Goal: Information Seeking & Learning: Learn about a topic

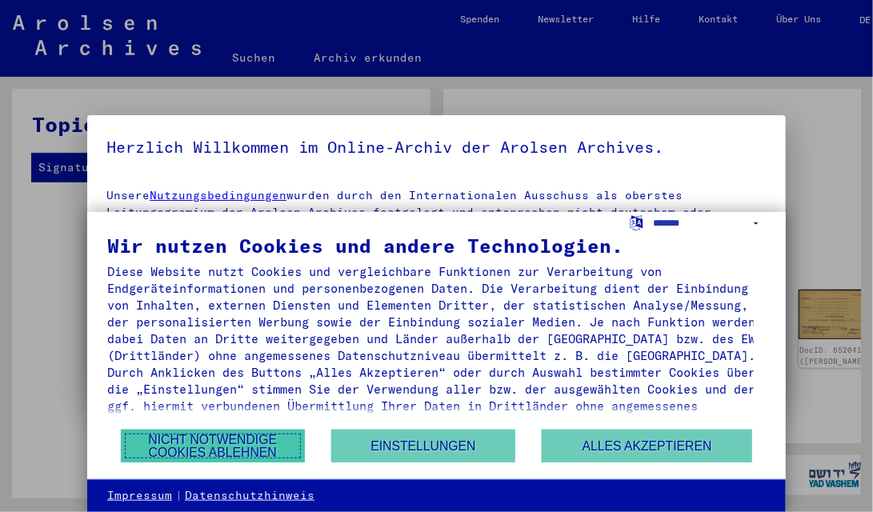
click at [245, 439] on button "Nicht notwendige Cookies ablehnen" at bounding box center [213, 446] width 184 height 33
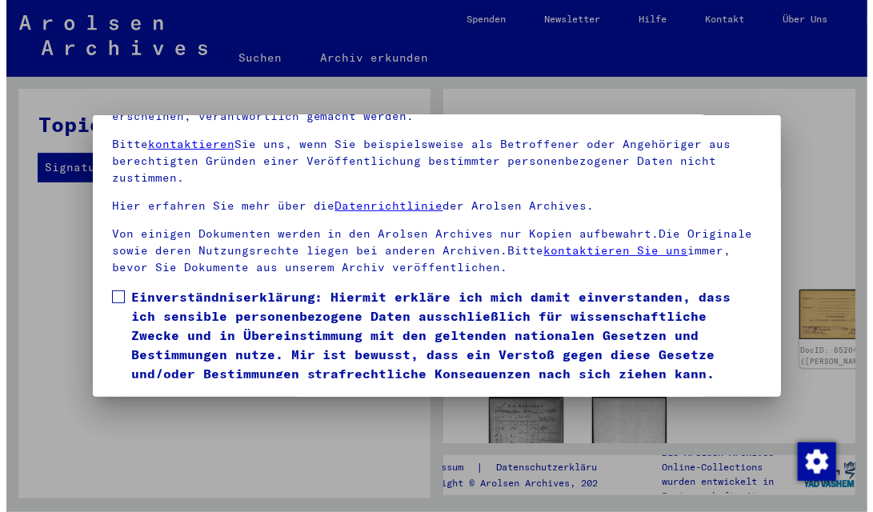
scroll to position [154, 0]
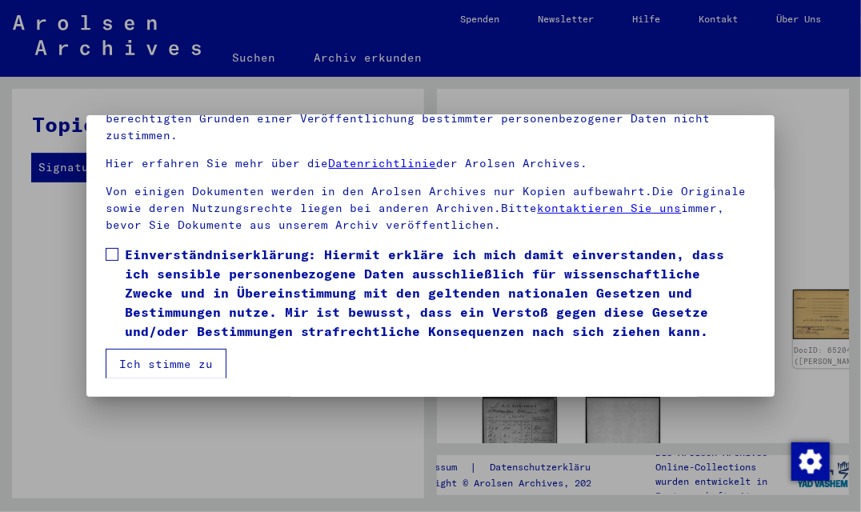
click at [106, 251] on span at bounding box center [112, 254] width 13 height 13
click at [144, 355] on button "Ich stimme zu" at bounding box center [166, 364] width 121 height 30
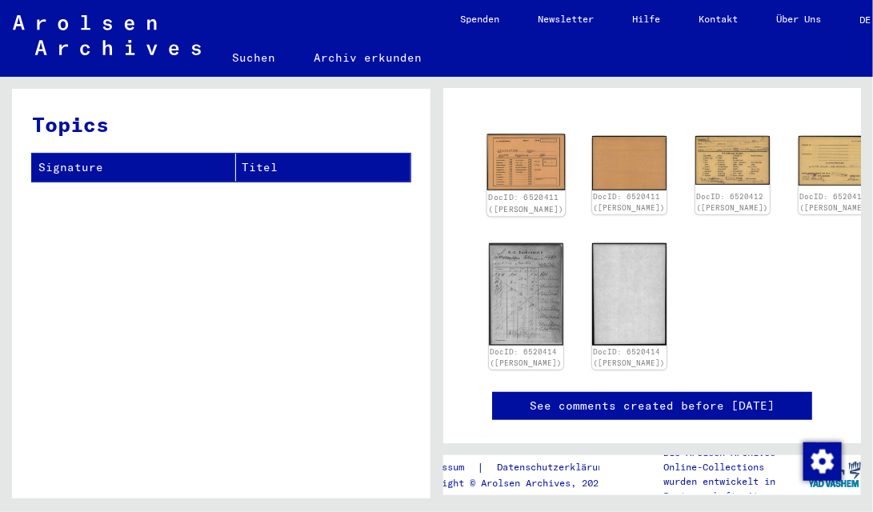
click at [507, 167] on img at bounding box center [526, 162] width 78 height 56
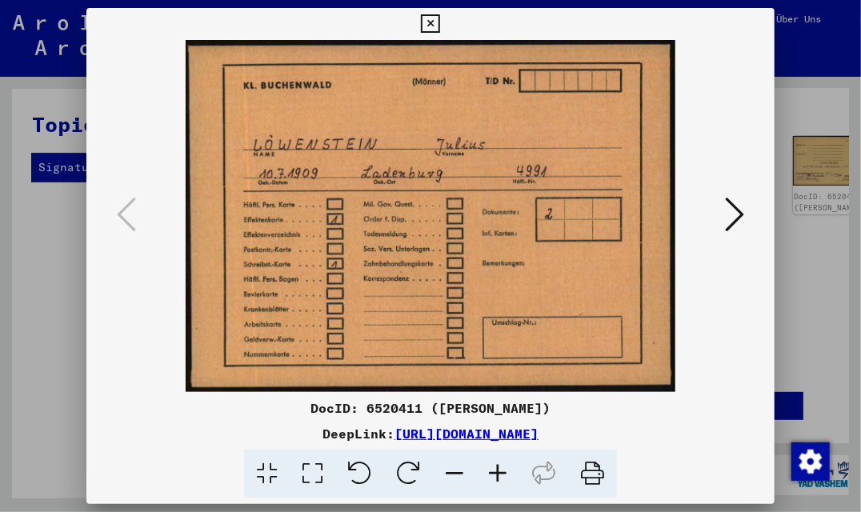
click at [745, 211] on icon at bounding box center [734, 214] width 19 height 38
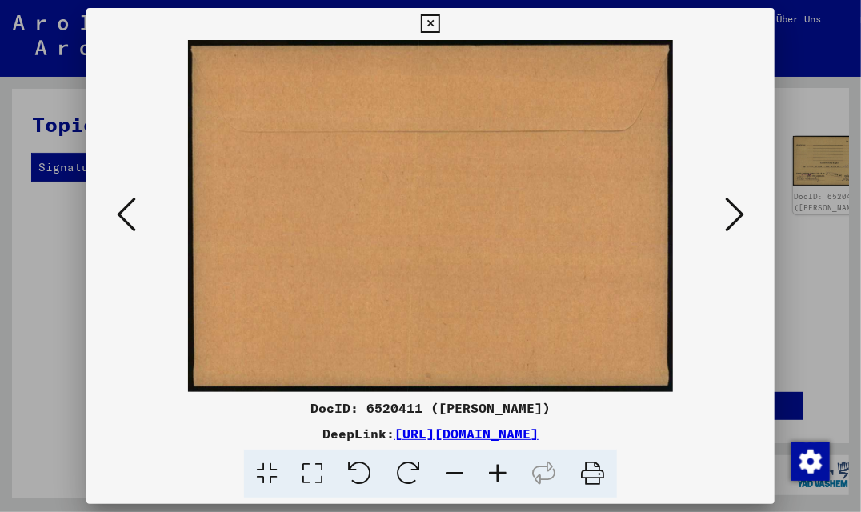
click at [745, 211] on icon at bounding box center [734, 214] width 19 height 38
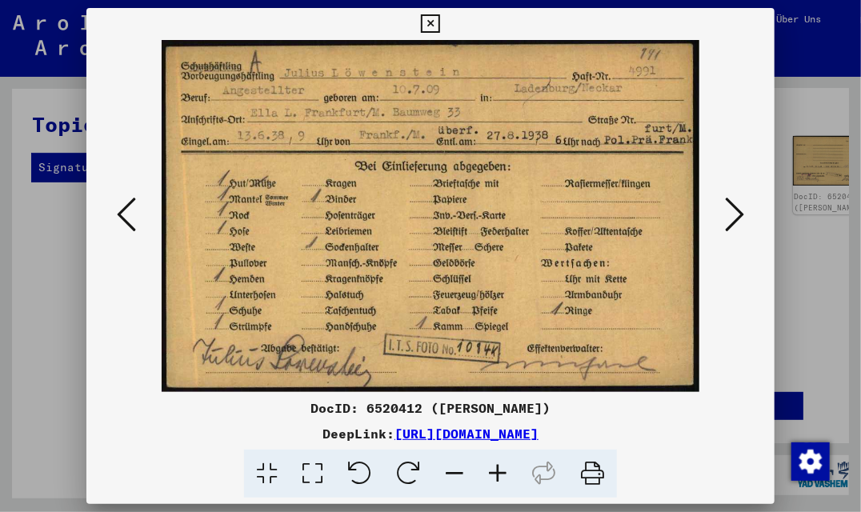
click at [112, 207] on button at bounding box center [126, 216] width 29 height 46
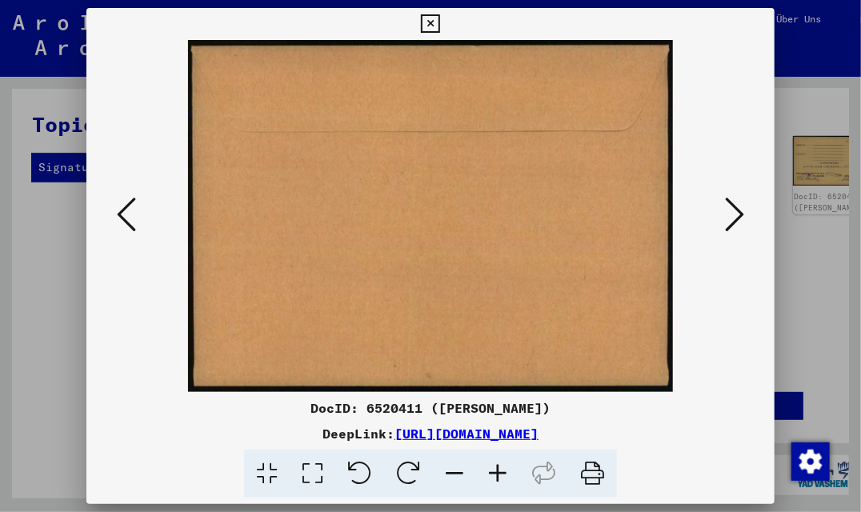
click at [112, 207] on button at bounding box center [126, 216] width 29 height 46
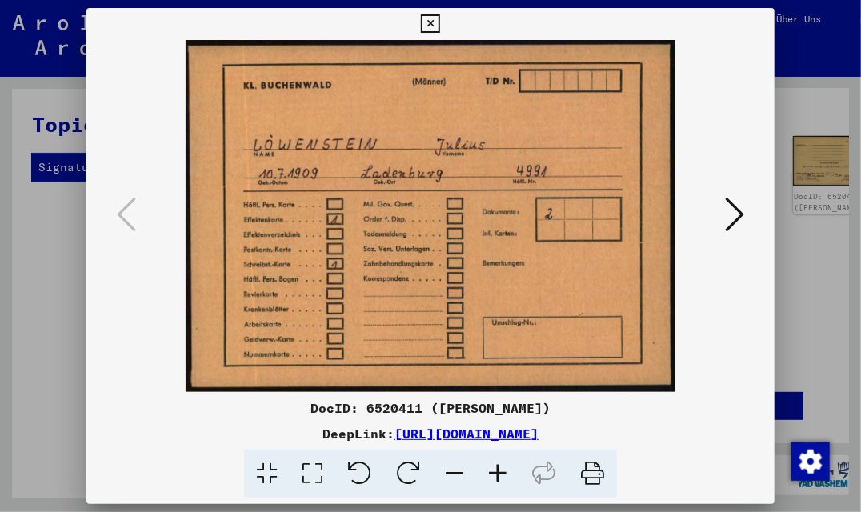
click at [739, 207] on icon at bounding box center [734, 214] width 19 height 38
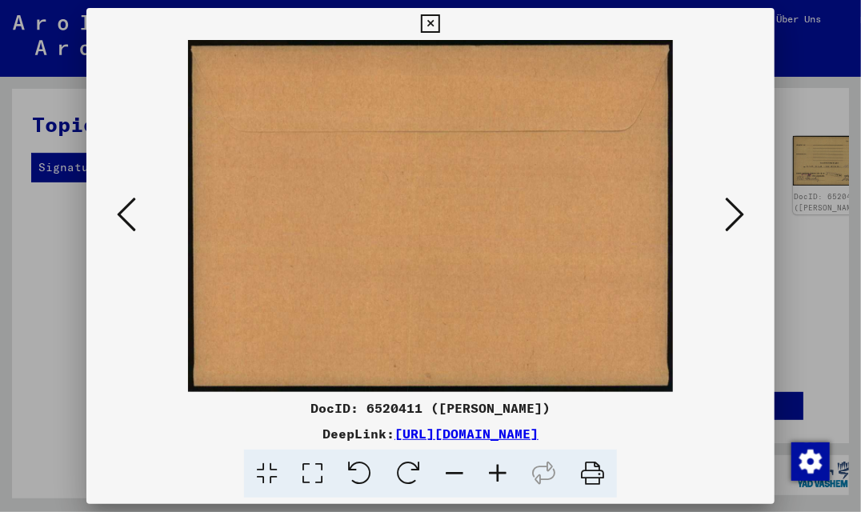
click at [739, 207] on icon at bounding box center [734, 214] width 19 height 38
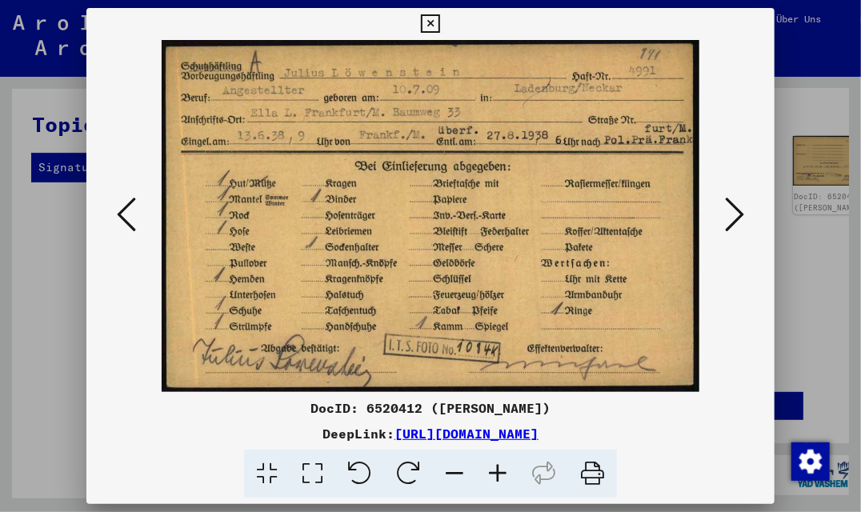
click at [740, 206] on icon at bounding box center [734, 214] width 19 height 38
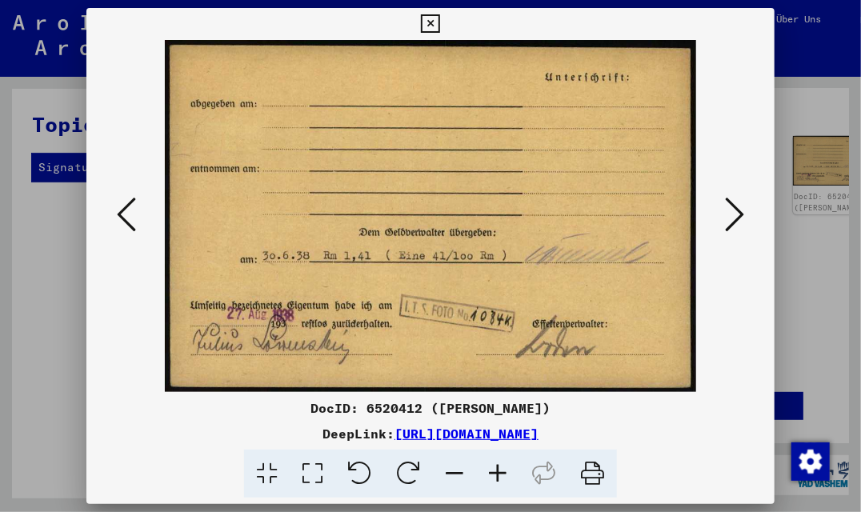
click at [740, 206] on icon at bounding box center [734, 214] width 19 height 38
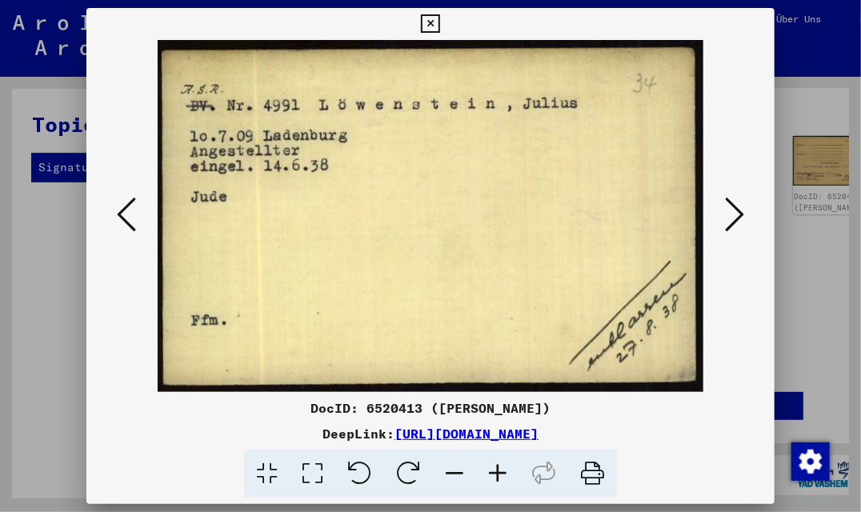
click at [740, 206] on icon at bounding box center [734, 214] width 19 height 38
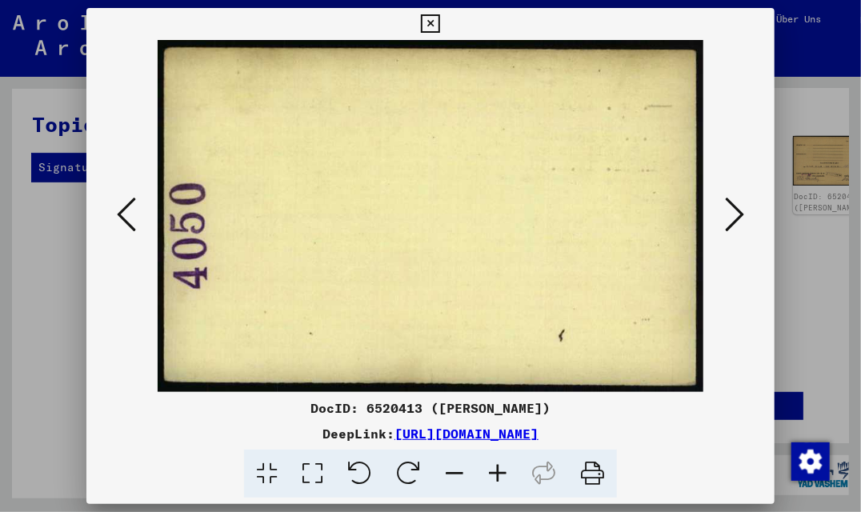
click at [740, 206] on icon at bounding box center [734, 214] width 19 height 38
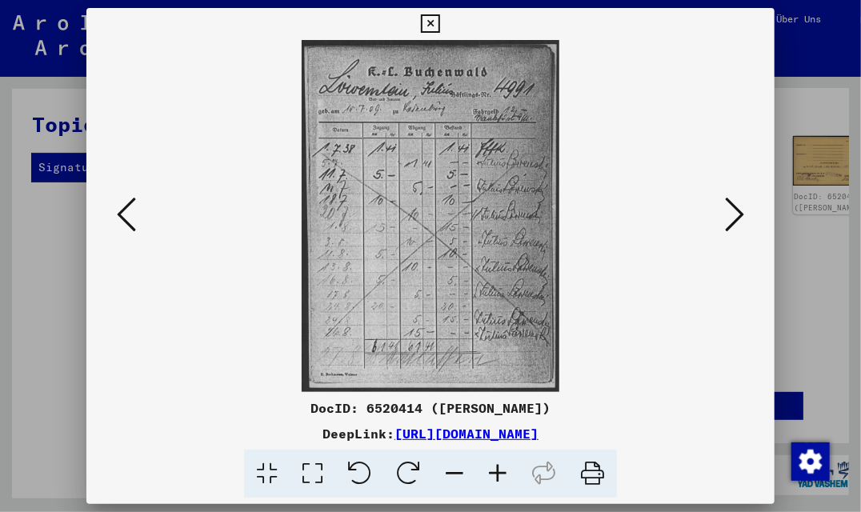
click at [740, 206] on icon at bounding box center [734, 214] width 19 height 38
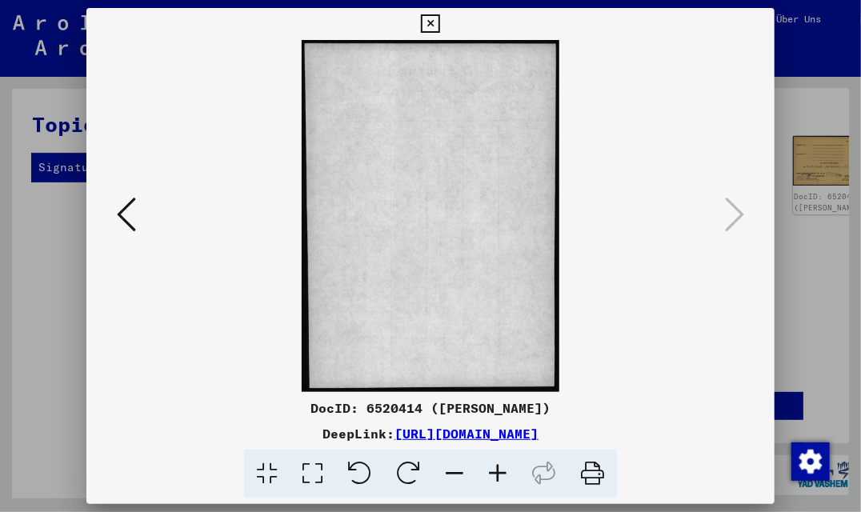
click at [117, 211] on icon at bounding box center [126, 214] width 19 height 38
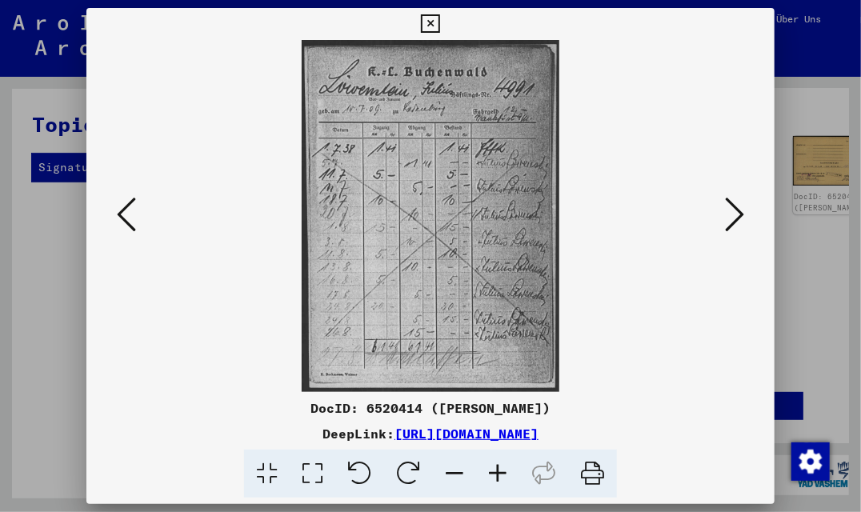
click at [492, 461] on icon at bounding box center [497, 474] width 43 height 49
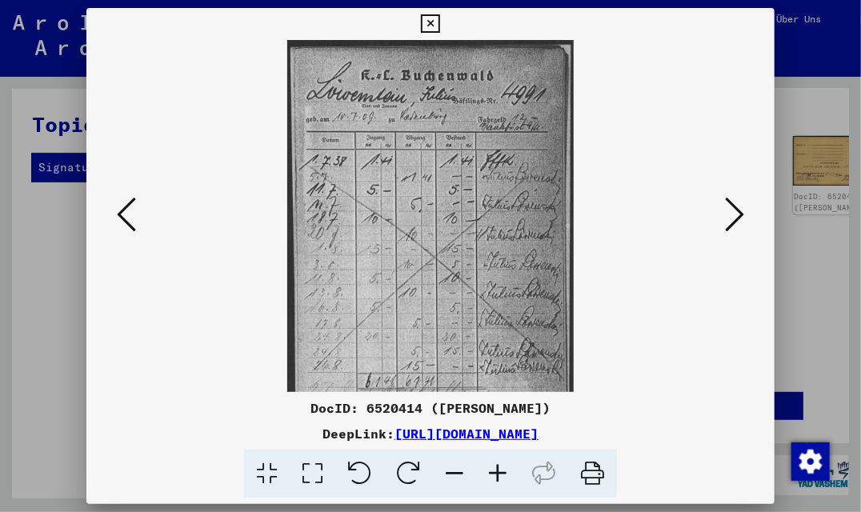
click at [499, 467] on icon at bounding box center [497, 474] width 43 height 49
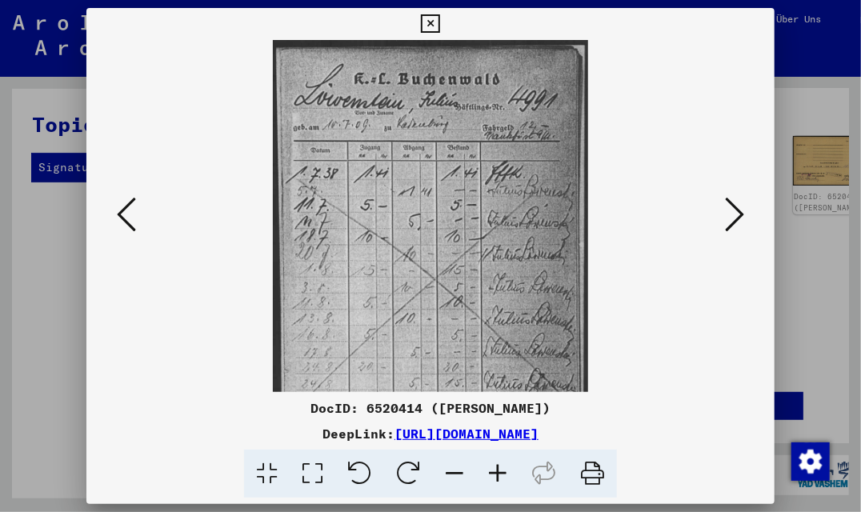
click at [499, 467] on icon at bounding box center [497, 474] width 43 height 49
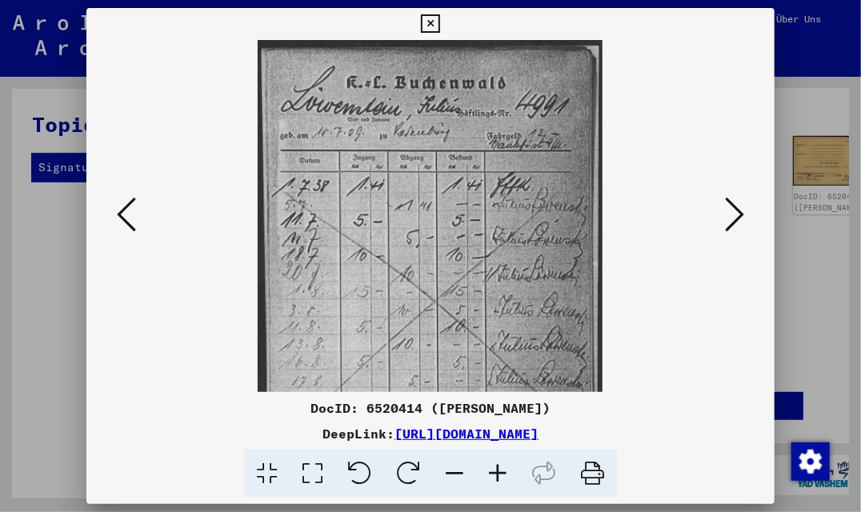
click at [499, 467] on icon at bounding box center [497, 474] width 43 height 49
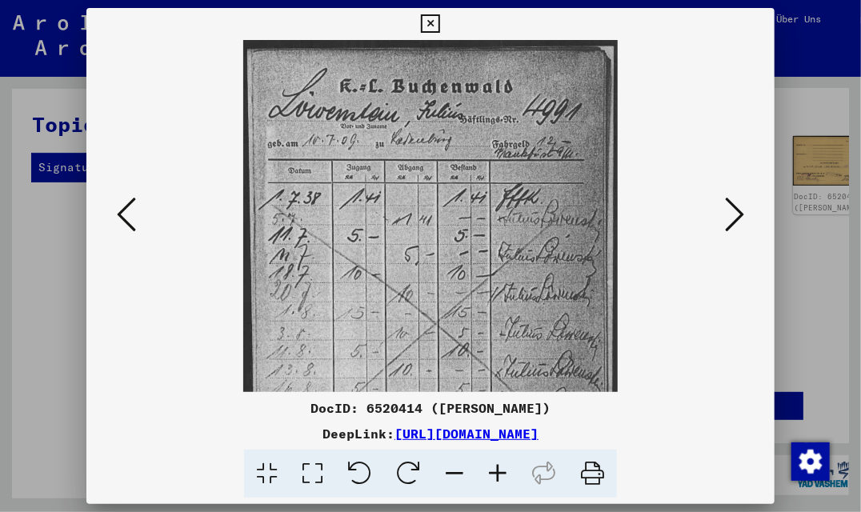
click at [499, 467] on icon at bounding box center [497, 474] width 43 height 49
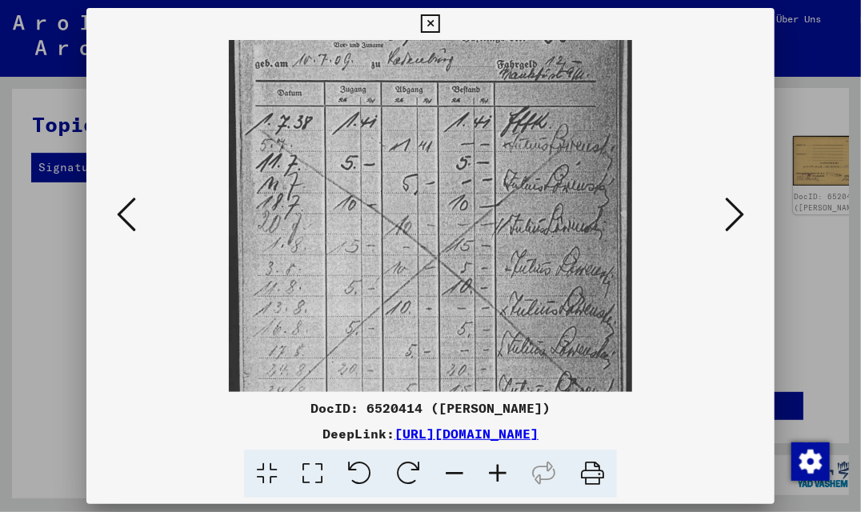
scroll to position [109, 0]
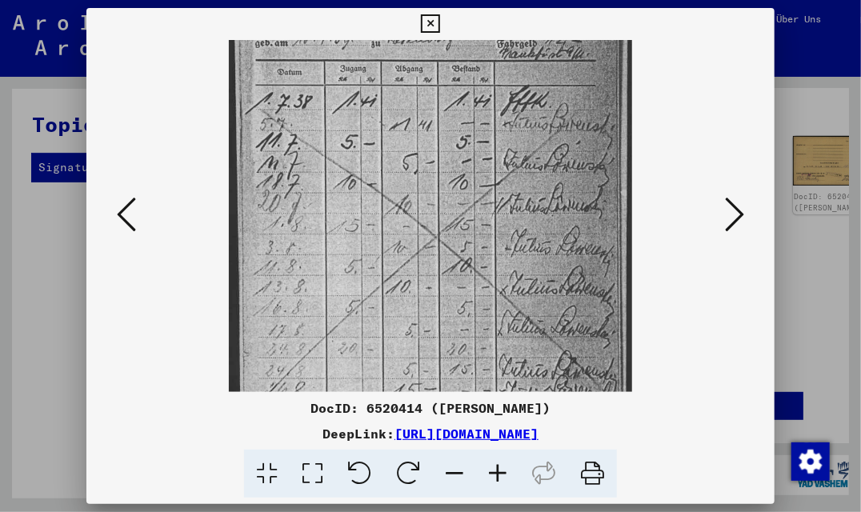
drag, startPoint x: 506, startPoint y: 275, endPoint x: 500, endPoint y: 167, distance: 108.3
click at [500, 167] on img at bounding box center [430, 207] width 403 height 552
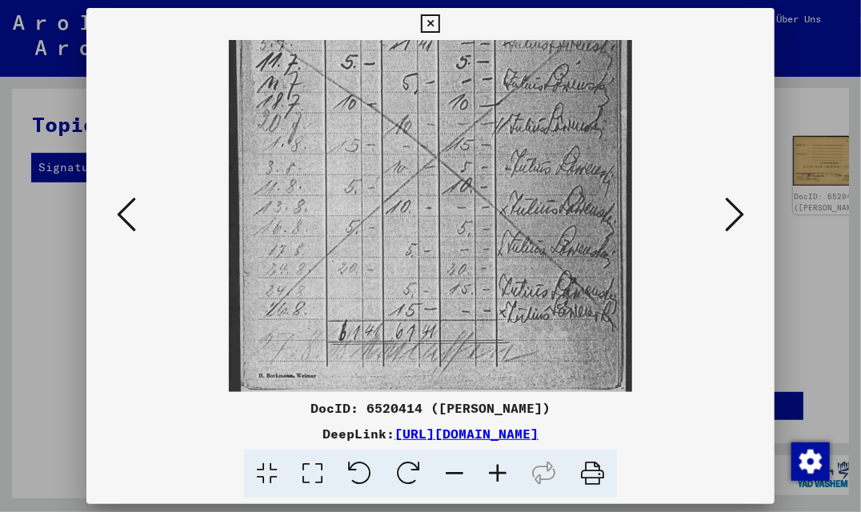
scroll to position [192, 0]
drag, startPoint x: 525, startPoint y: 249, endPoint x: 511, endPoint y: 167, distance: 83.7
click at [511, 167] on img at bounding box center [430, 124] width 403 height 552
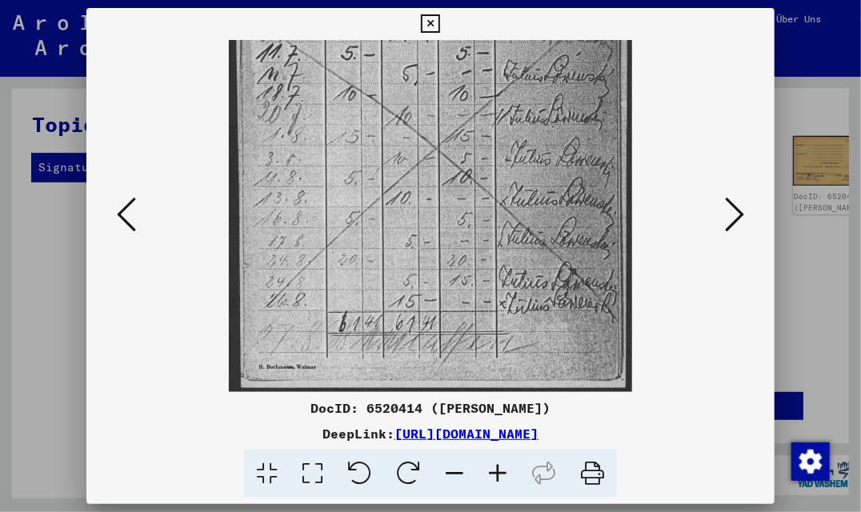
click at [506, 200] on img at bounding box center [430, 118] width 403 height 552
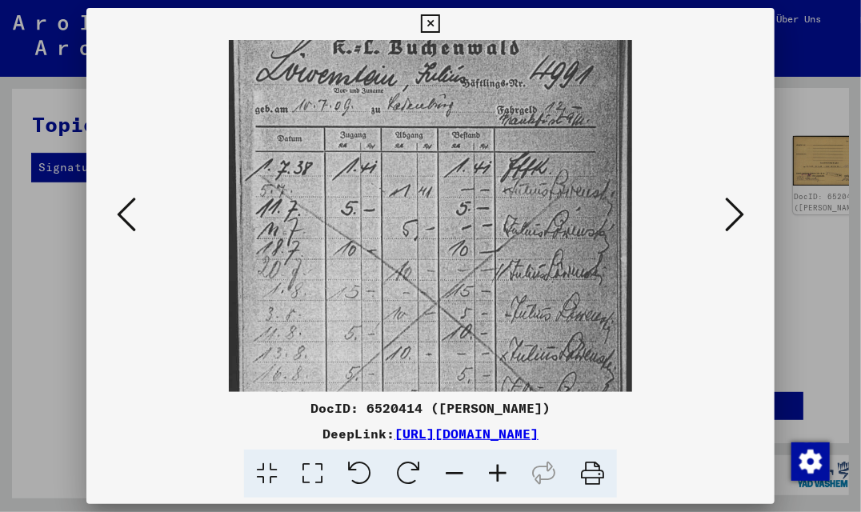
scroll to position [39, 0]
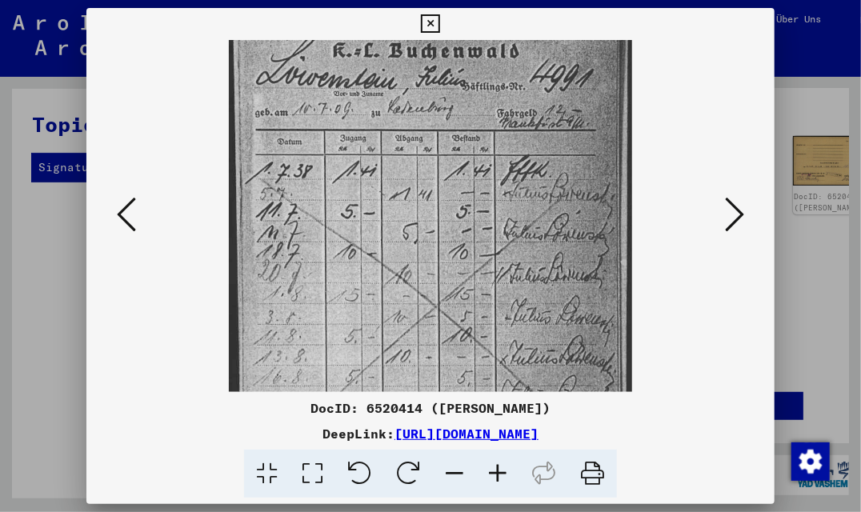
drag, startPoint x: 377, startPoint y: 107, endPoint x: 356, endPoint y: 264, distance: 158.3
click at [356, 264] on img at bounding box center [430, 277] width 403 height 552
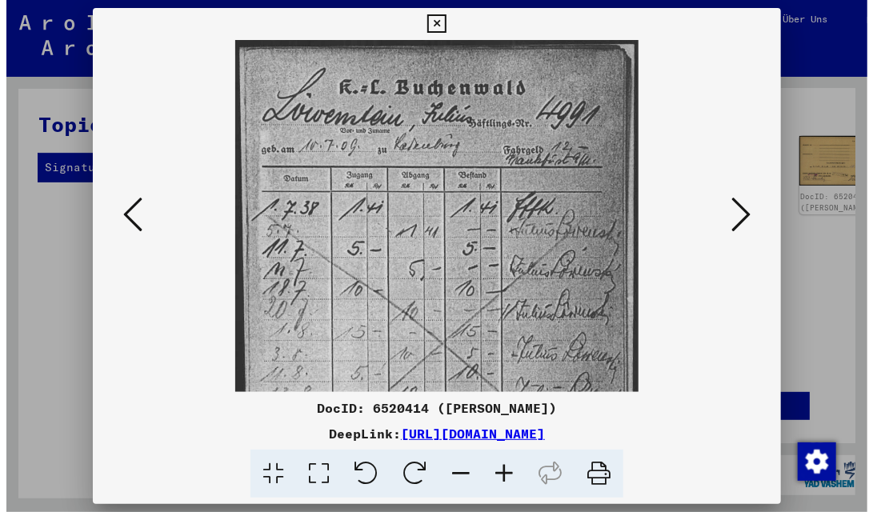
scroll to position [0, 0]
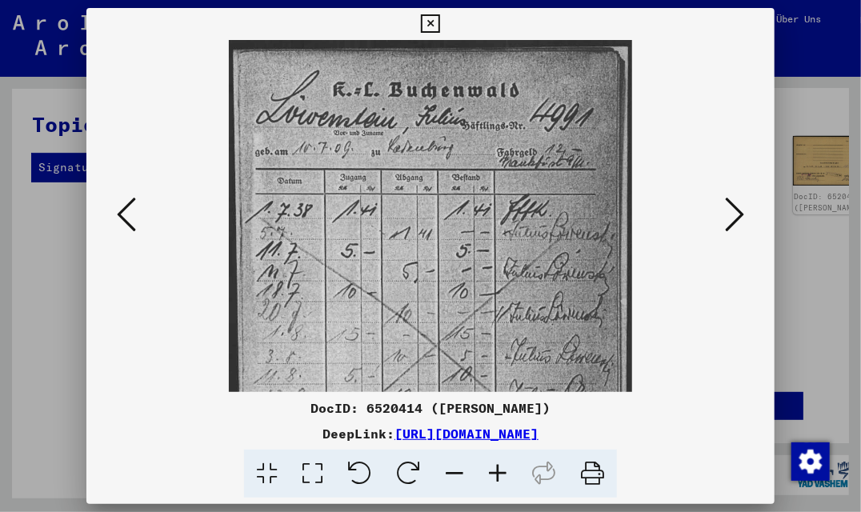
drag, startPoint x: 415, startPoint y: 199, endPoint x: 408, endPoint y: 240, distance: 42.1
click at [408, 240] on img at bounding box center [430, 316] width 403 height 552
click at [428, 22] on icon at bounding box center [430, 23] width 18 height 19
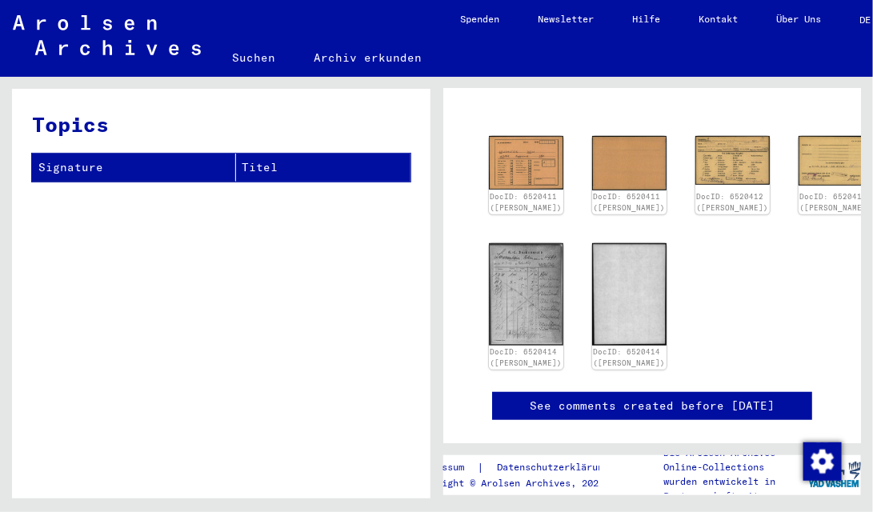
click at [428, 22] on mat-toolbar "Suchen Archiv erkunden Detailfragen/-infos zu den Dokumenten? Stelle hier einen…" at bounding box center [436, 38] width 873 height 77
click at [520, 279] on img at bounding box center [526, 293] width 78 height 107
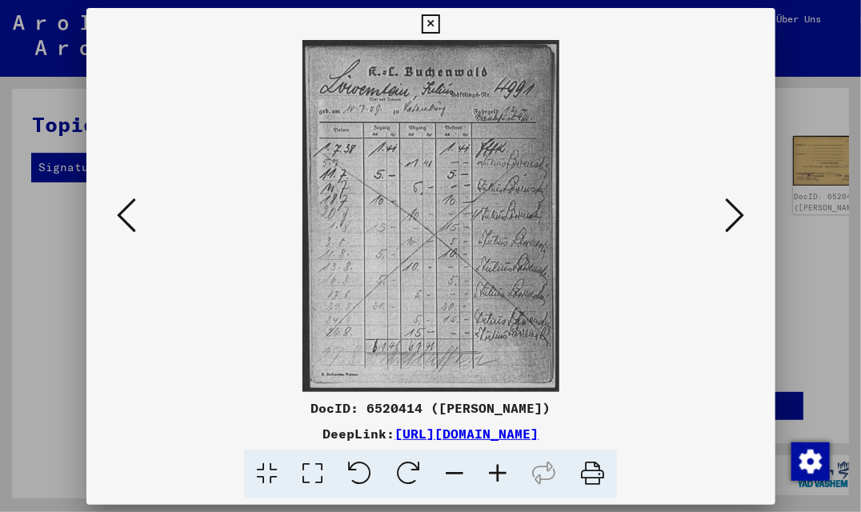
click at [520, 279] on img at bounding box center [431, 216] width 580 height 352
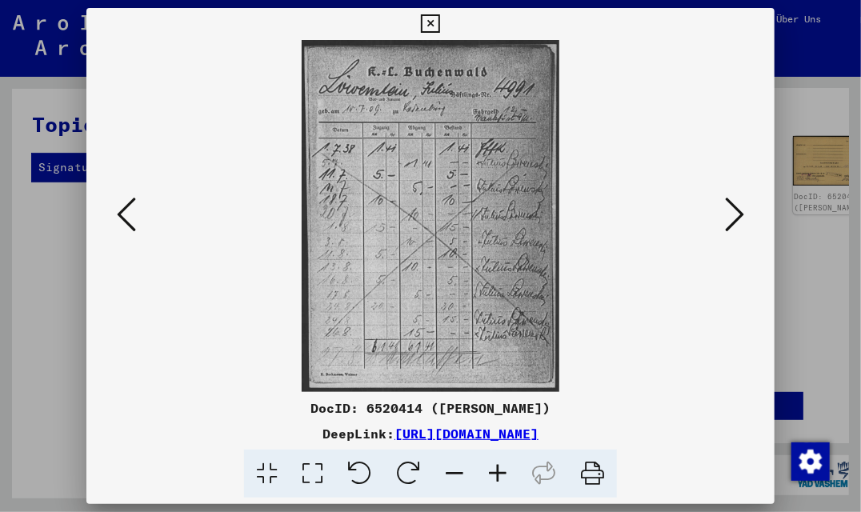
click at [501, 467] on icon at bounding box center [497, 474] width 43 height 49
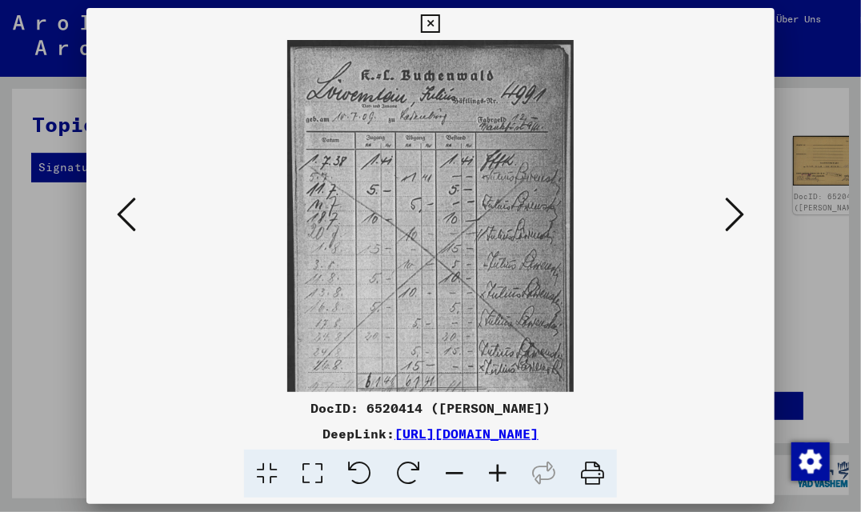
click at [501, 467] on icon at bounding box center [497, 474] width 43 height 49
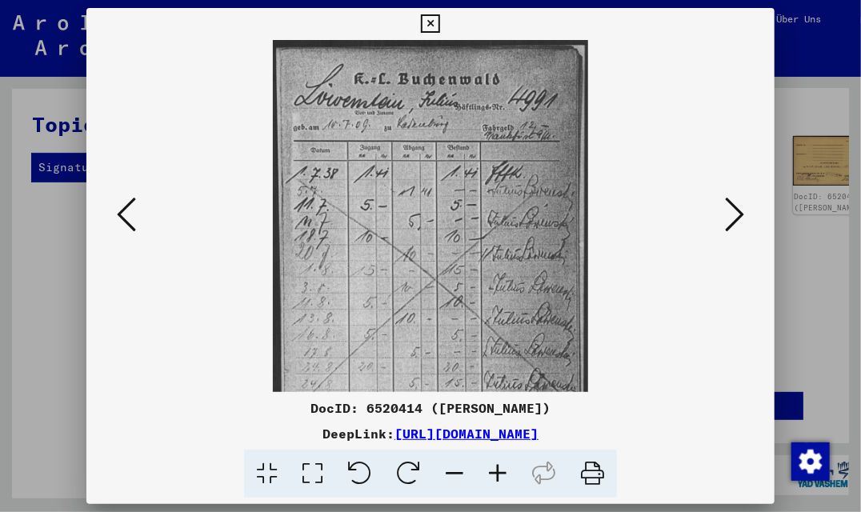
click at [501, 467] on icon at bounding box center [497, 474] width 43 height 49
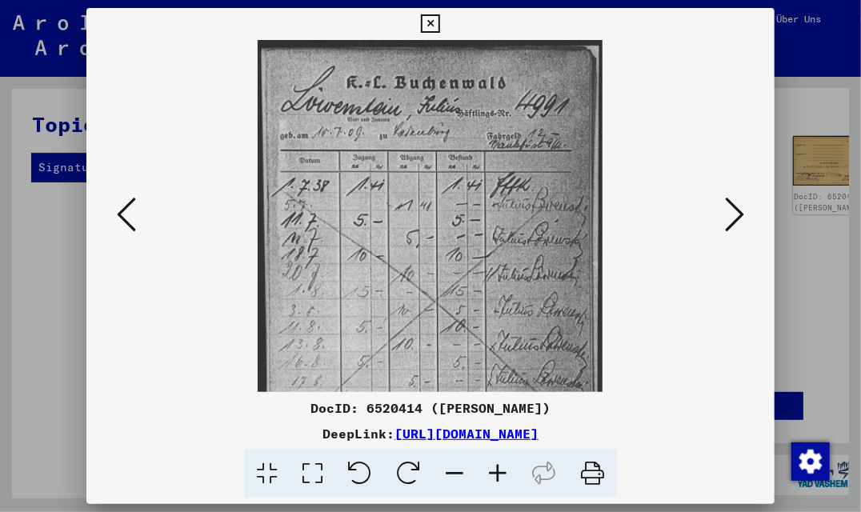
click at [501, 467] on icon at bounding box center [497, 474] width 43 height 49
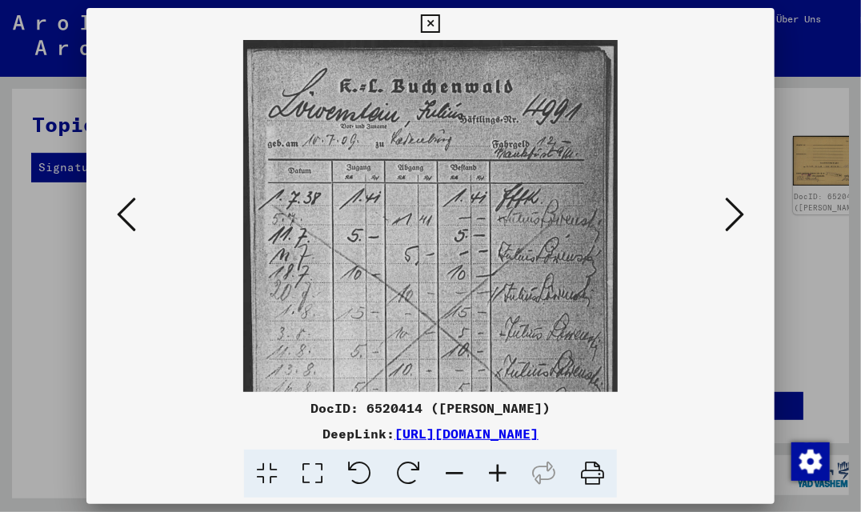
click at [429, 14] on icon at bounding box center [430, 23] width 18 height 19
